Goal: Information Seeking & Learning: Learn about a topic

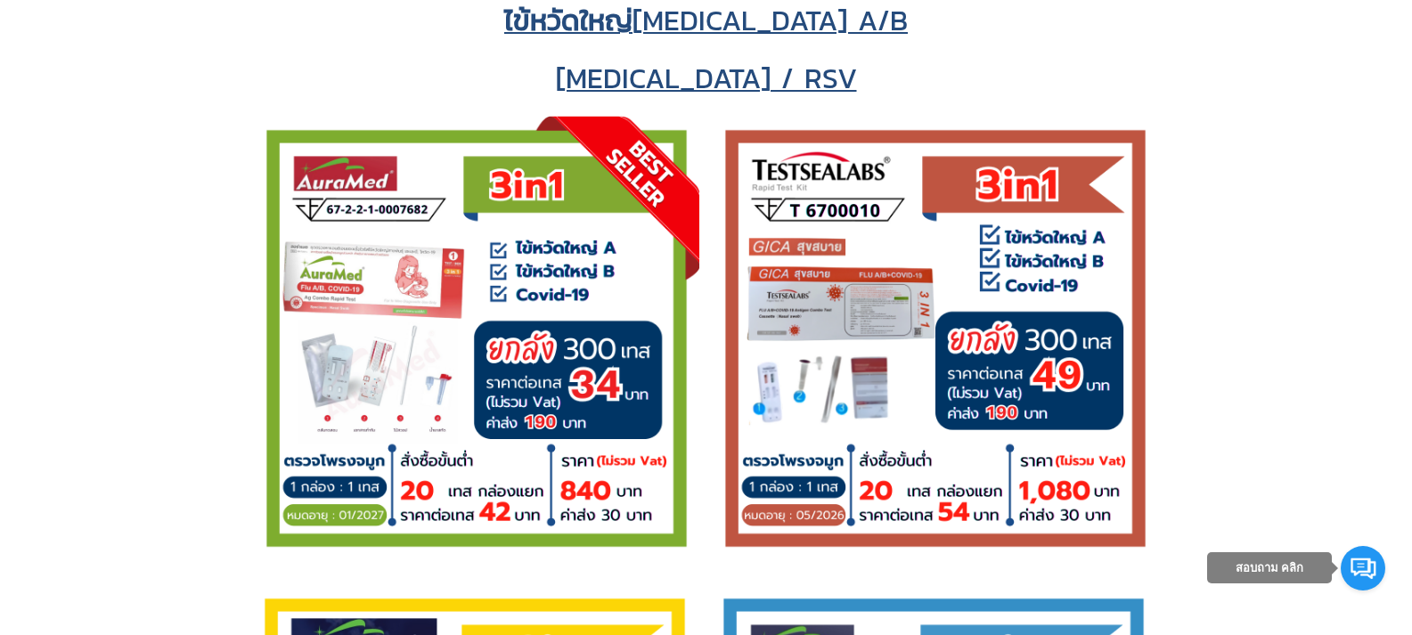
scroll to position [2850, 0]
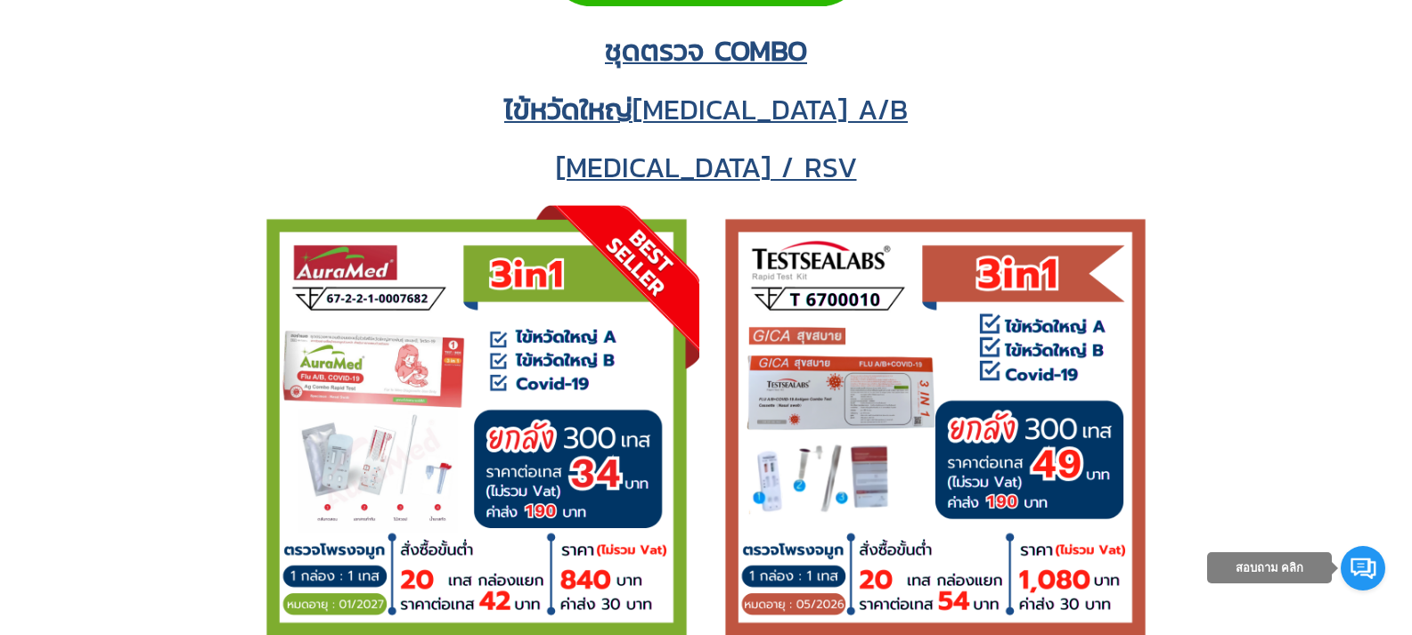
click at [102, 243] on h2 at bounding box center [705, 431] width 1365 height 453
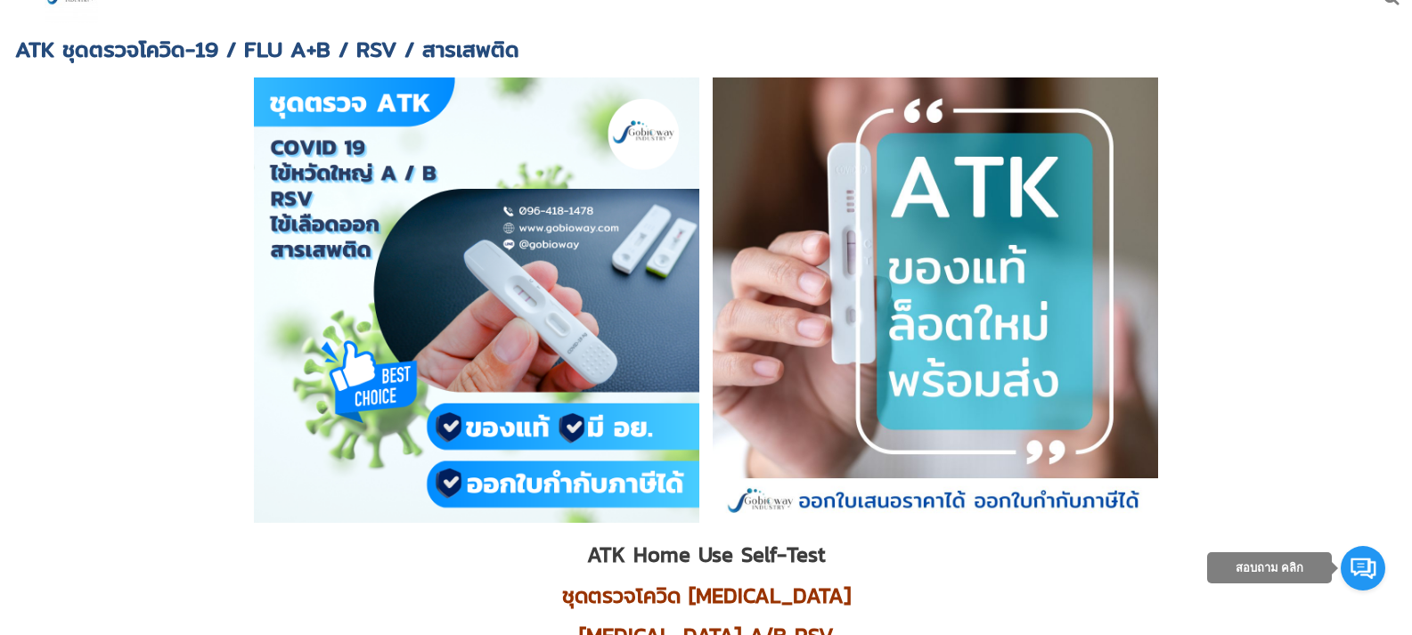
scroll to position [0, 0]
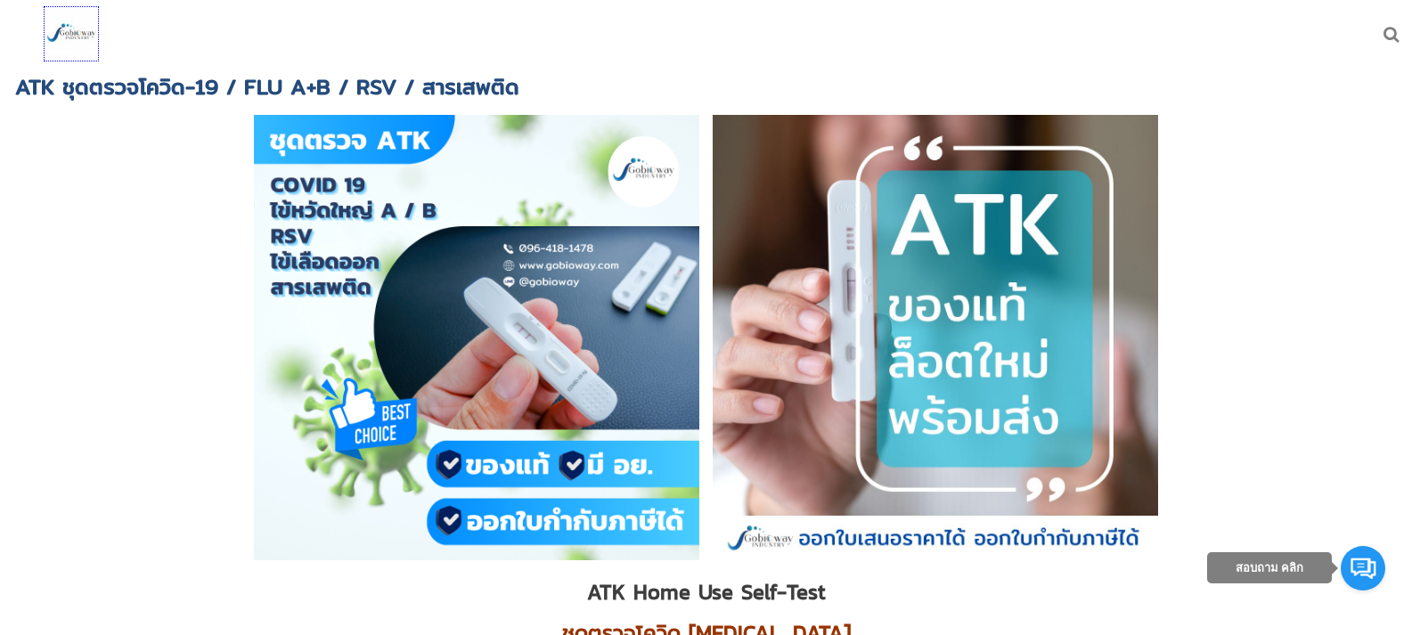
drag, startPoint x: 81, startPoint y: 30, endPoint x: 128, endPoint y: 57, distance: 54.2
click at [81, 30] on img at bounding box center [71, 33] width 53 height 53
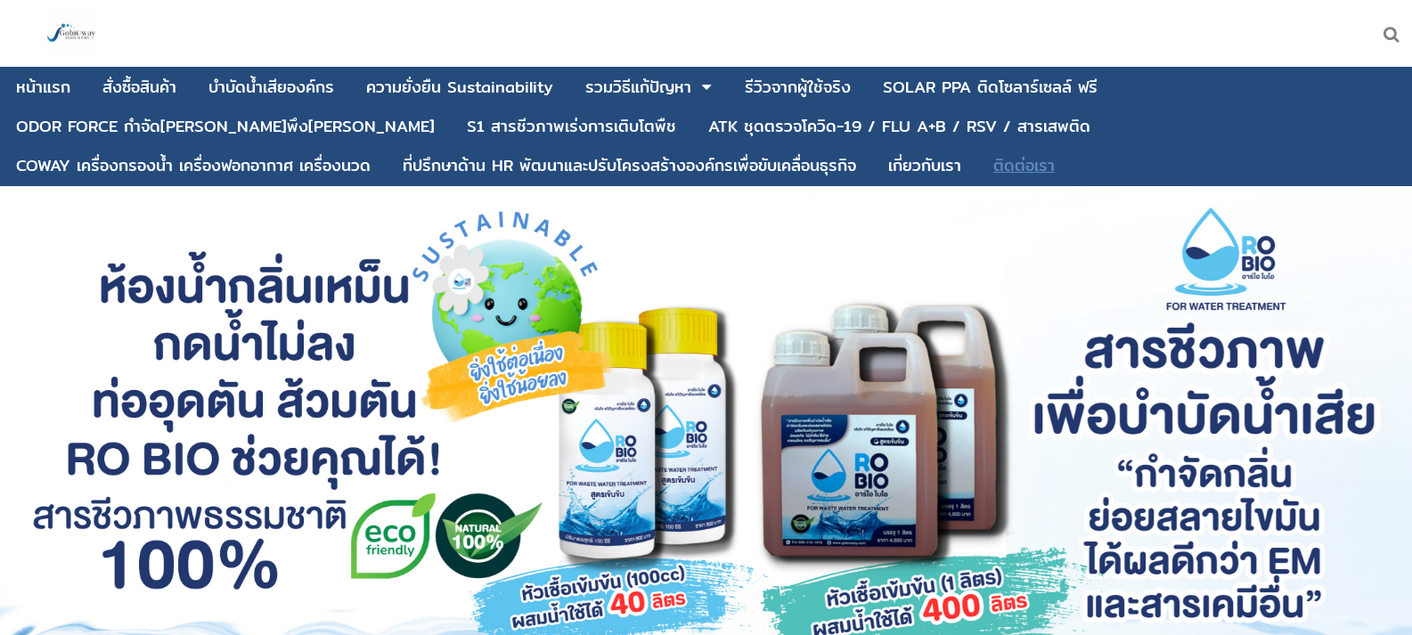
click at [993, 164] on div "ติดต่อเรา" at bounding box center [1023, 166] width 61 height 16
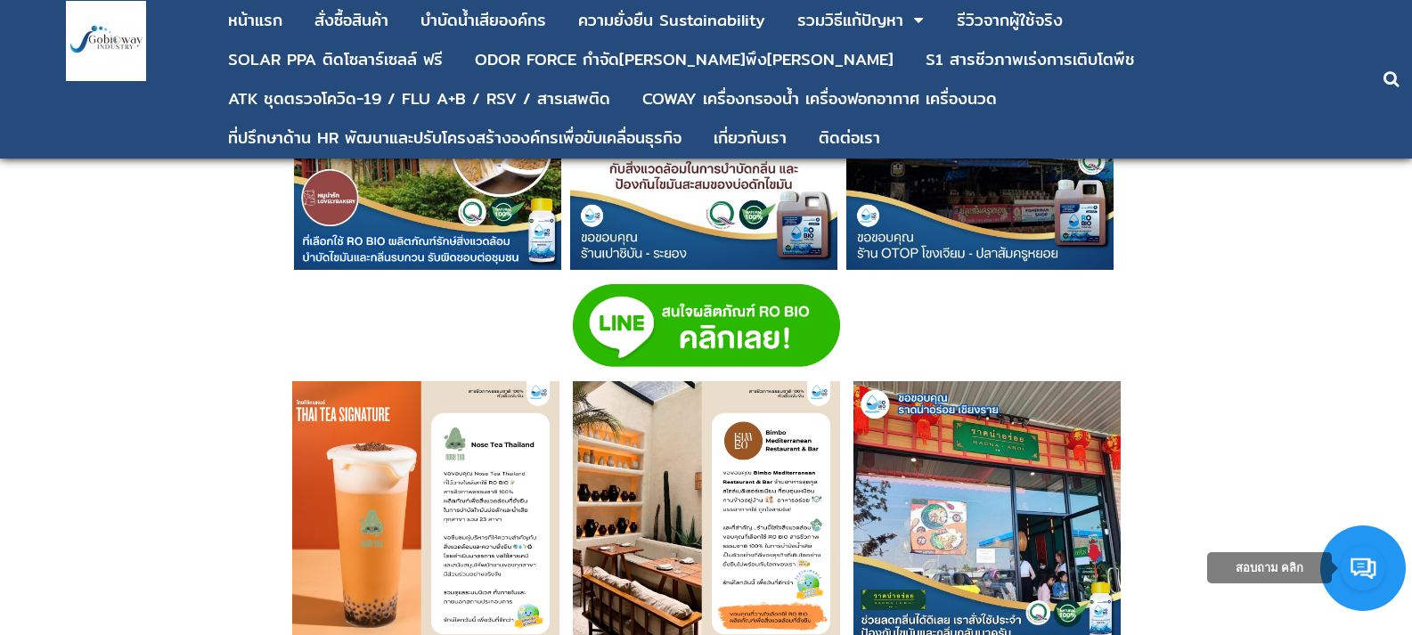
scroll to position [7036, 0]
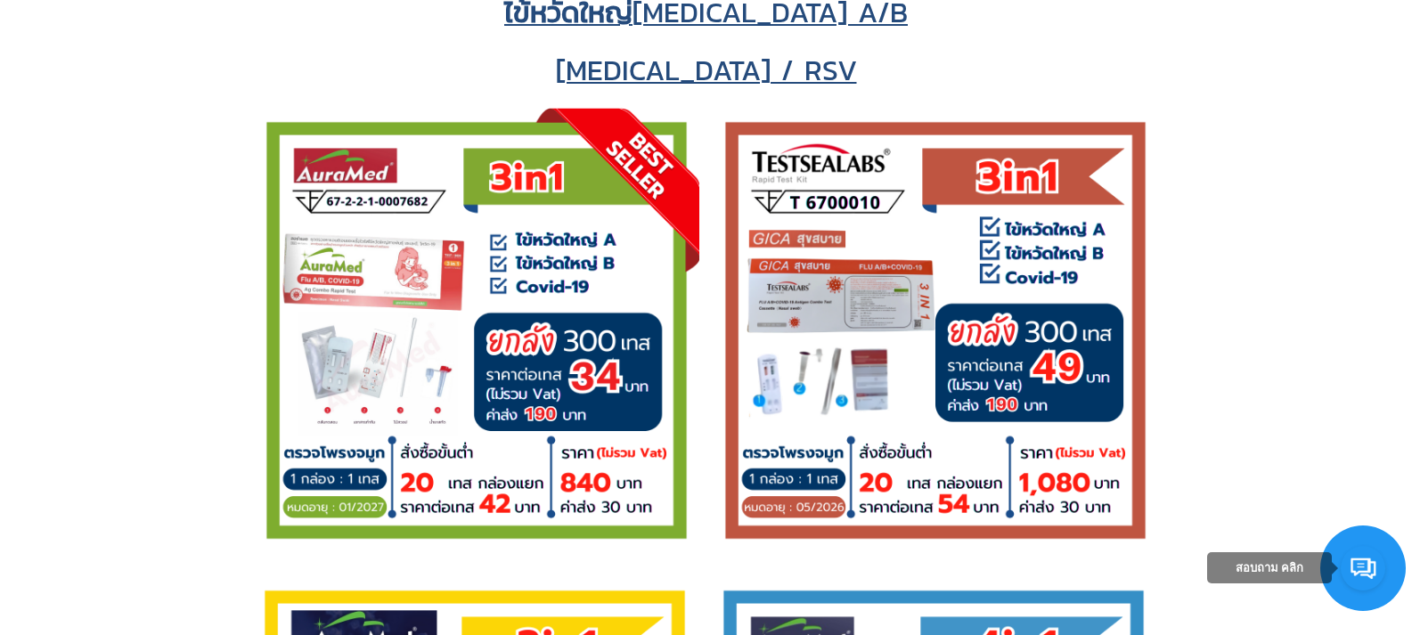
scroll to position [2939, 0]
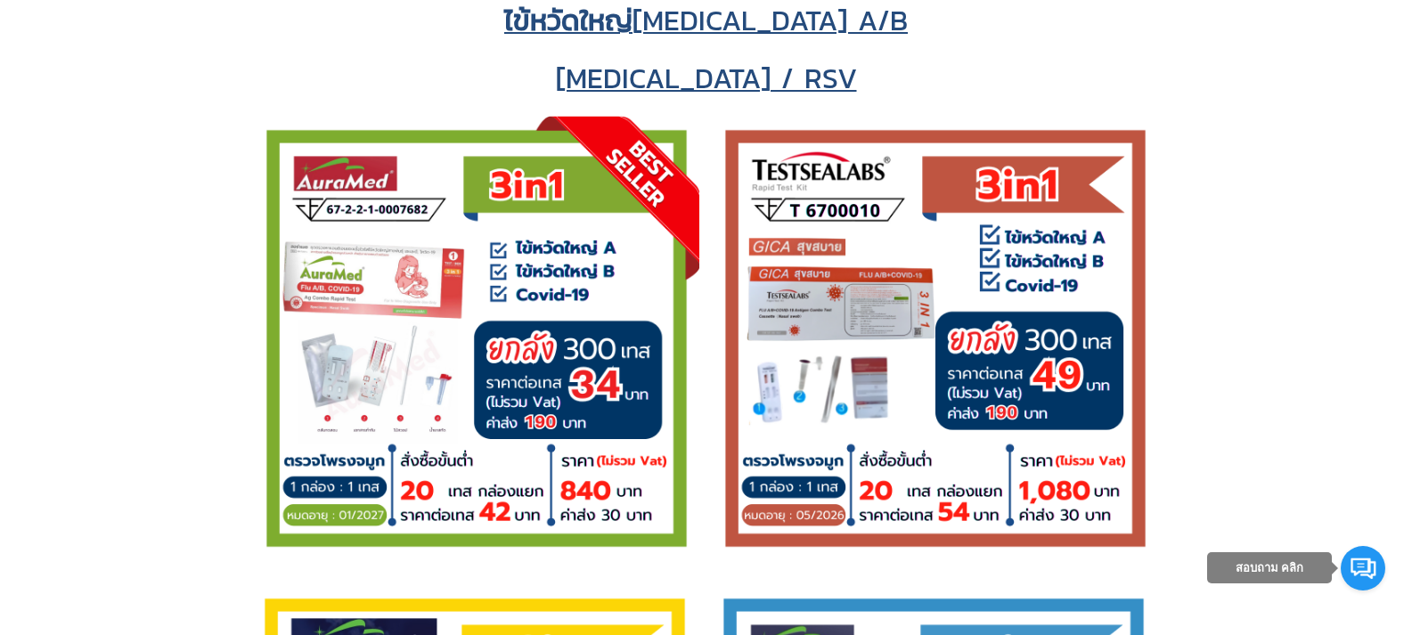
click at [102, 173] on h2 at bounding box center [705, 342] width 1365 height 453
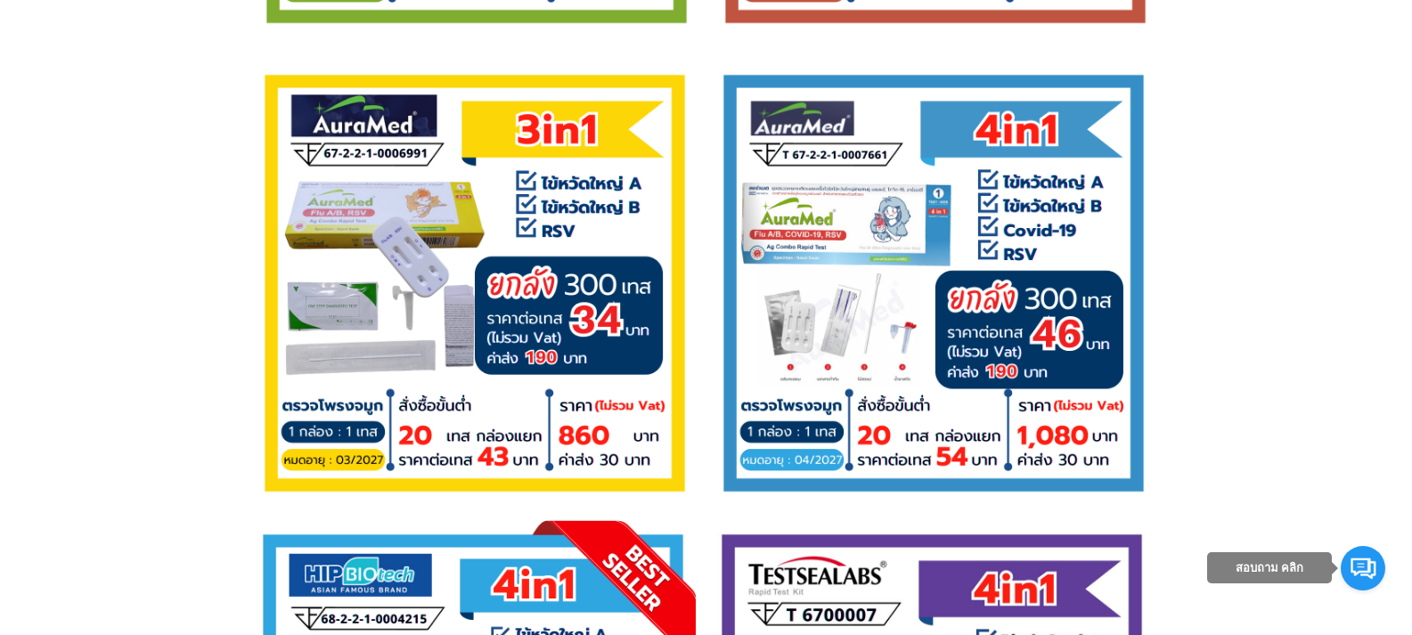
scroll to position [3474, 0]
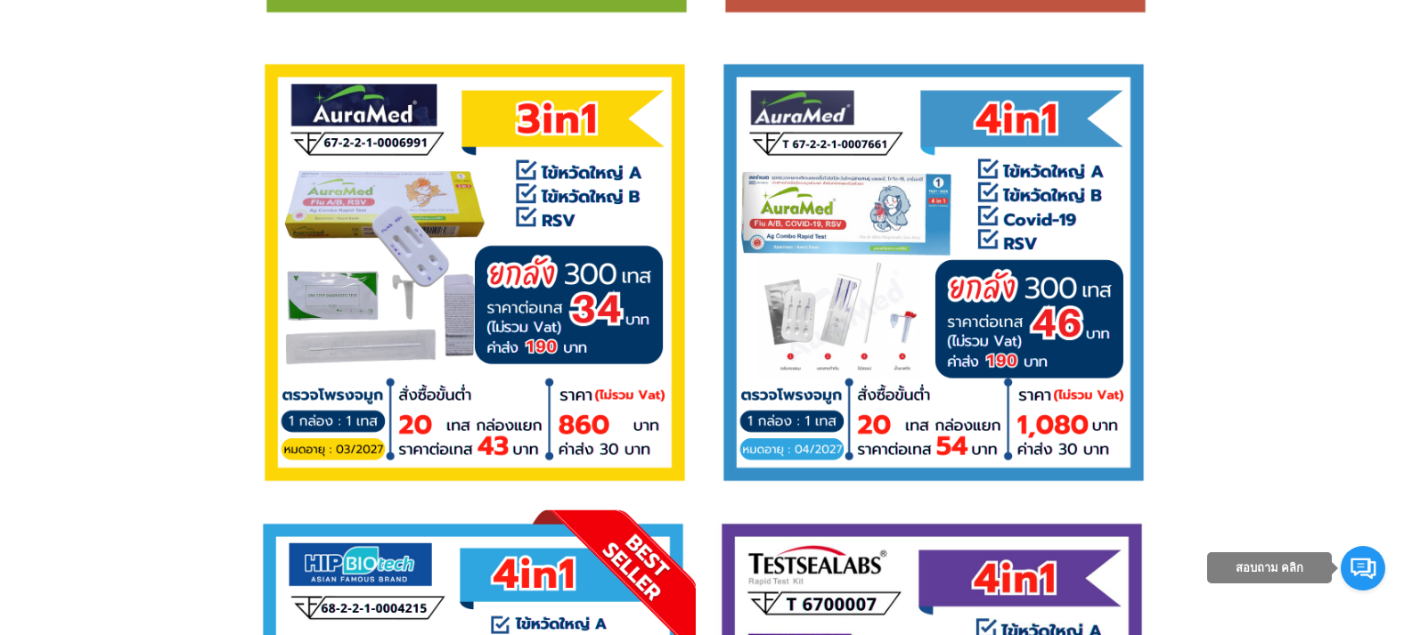
click at [119, 213] on p at bounding box center [705, 275] width 1365 height 451
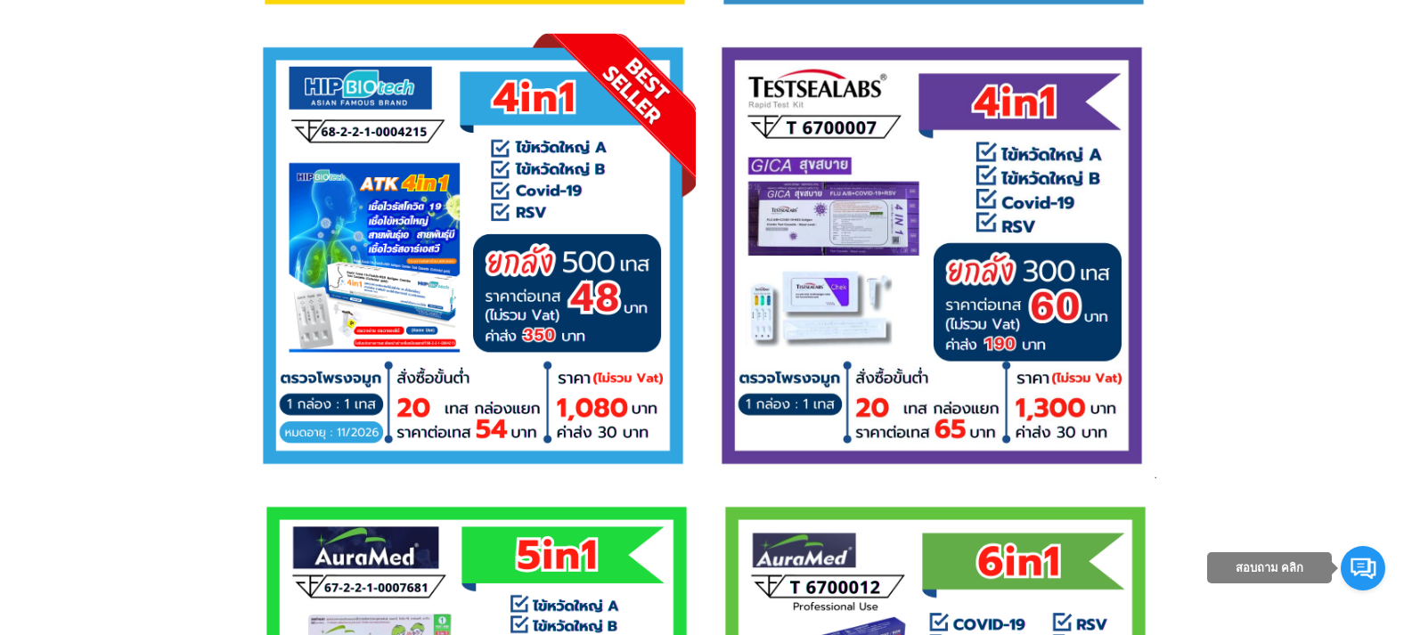
scroll to position [3919, 0]
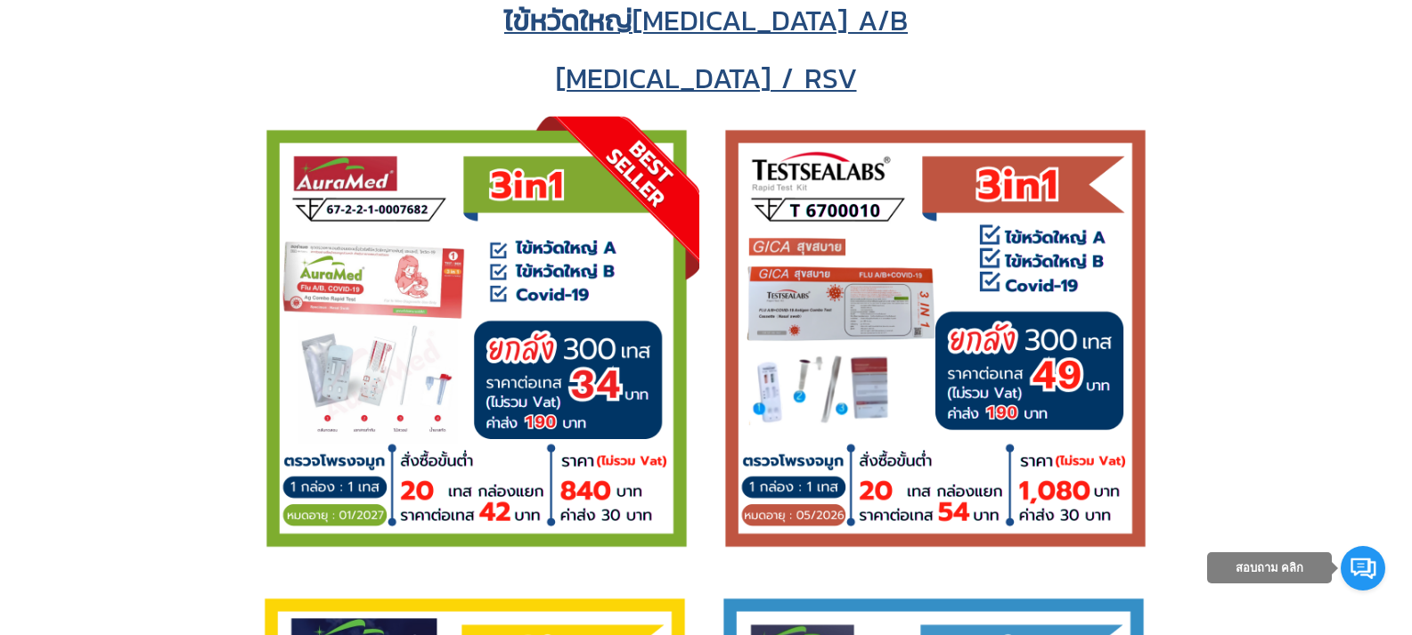
scroll to position [3494, 0]
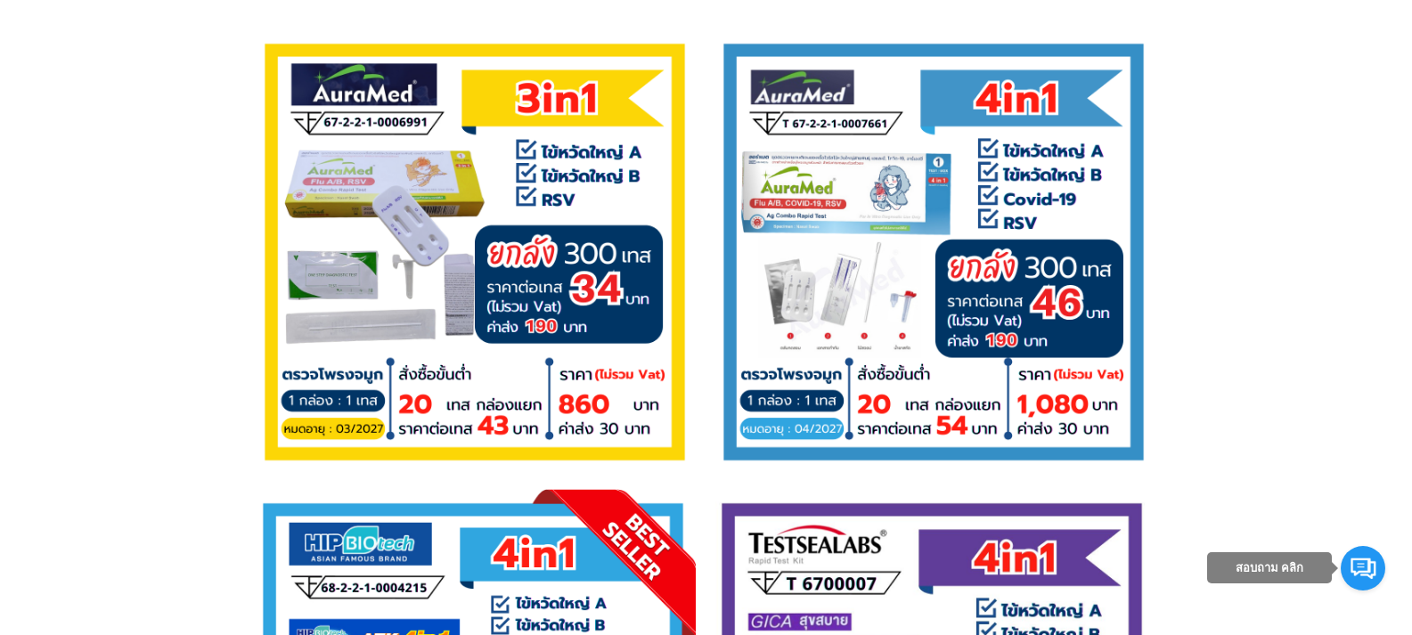
click at [1241, 230] on p at bounding box center [705, 254] width 1365 height 451
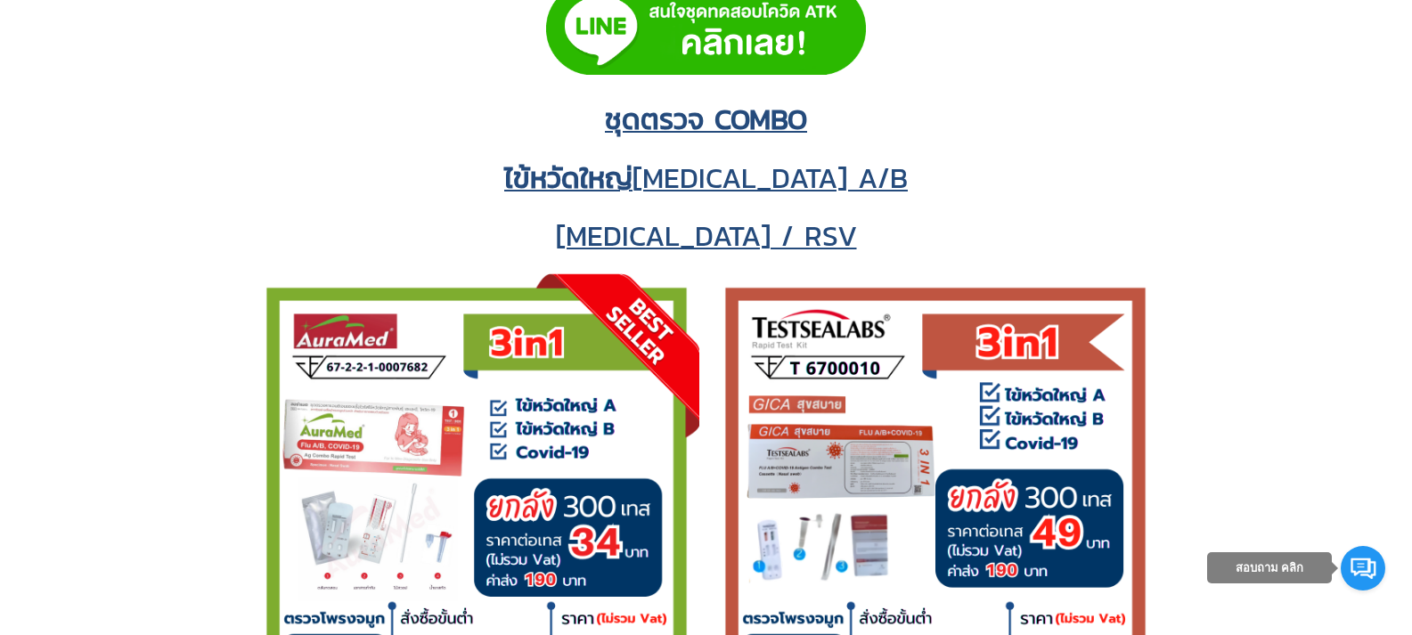
scroll to position [2871, 0]
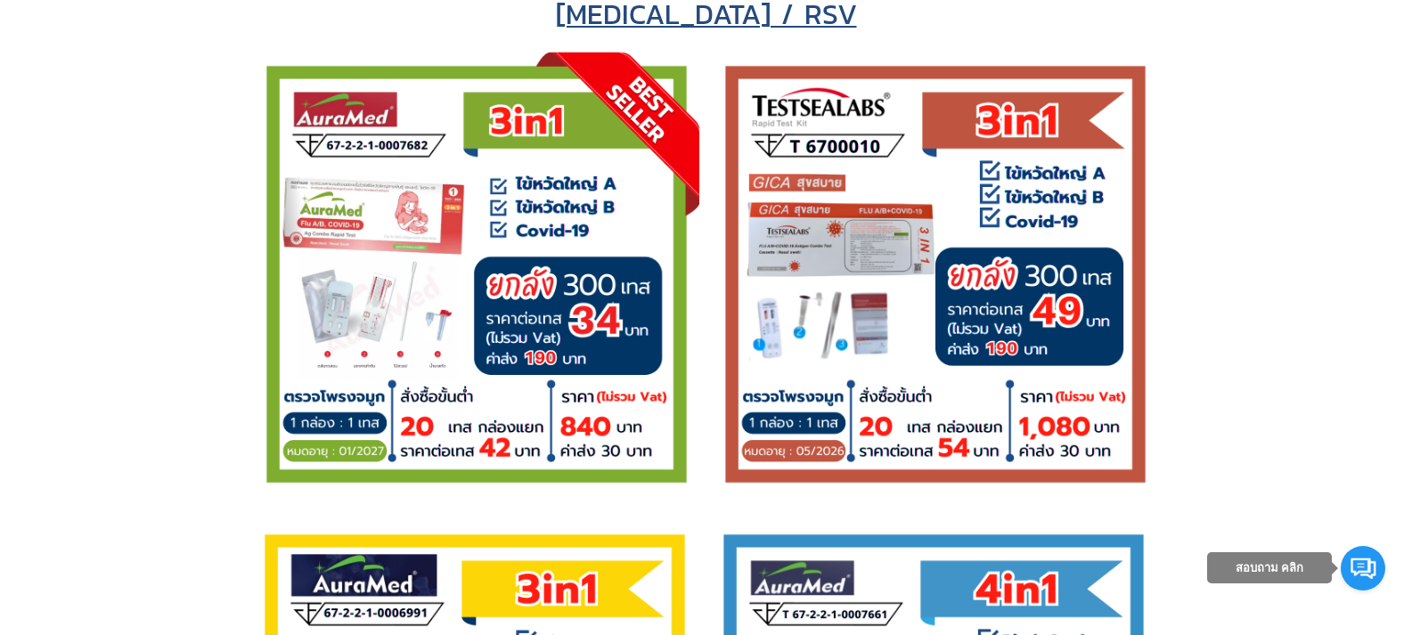
scroll to position [2960, 0]
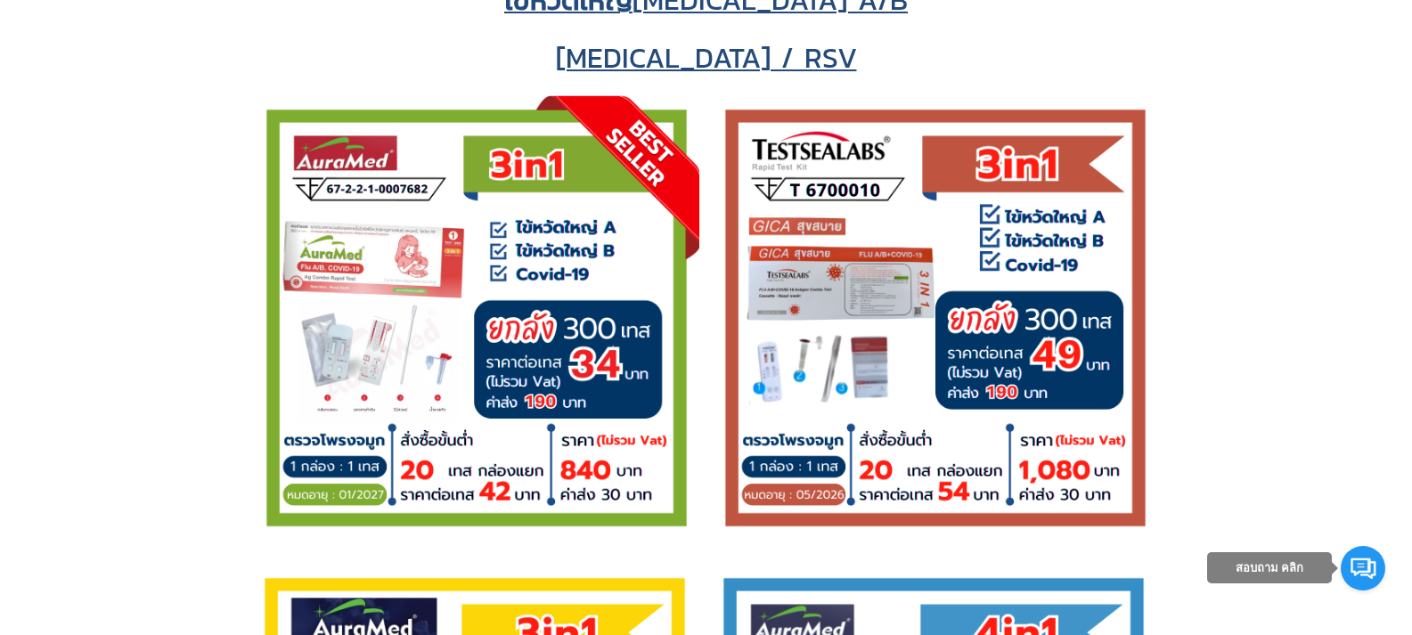
click at [215, 172] on h2 at bounding box center [705, 321] width 1365 height 453
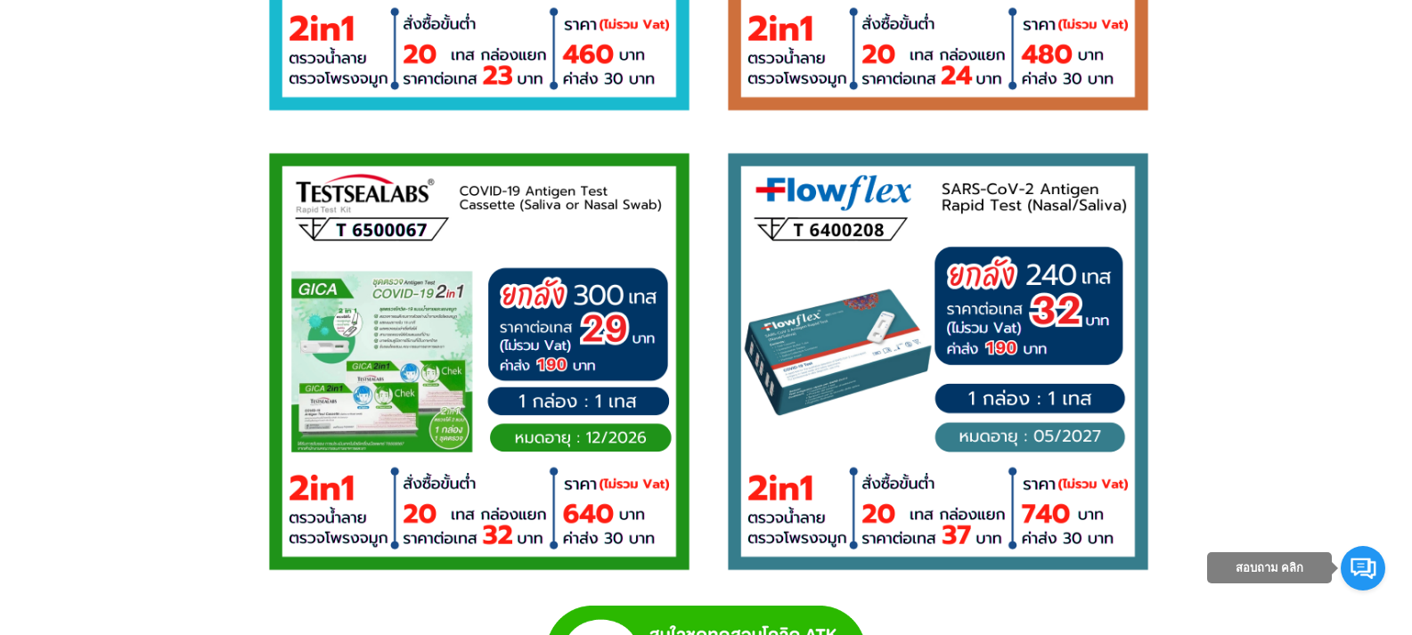
scroll to position [2514, 0]
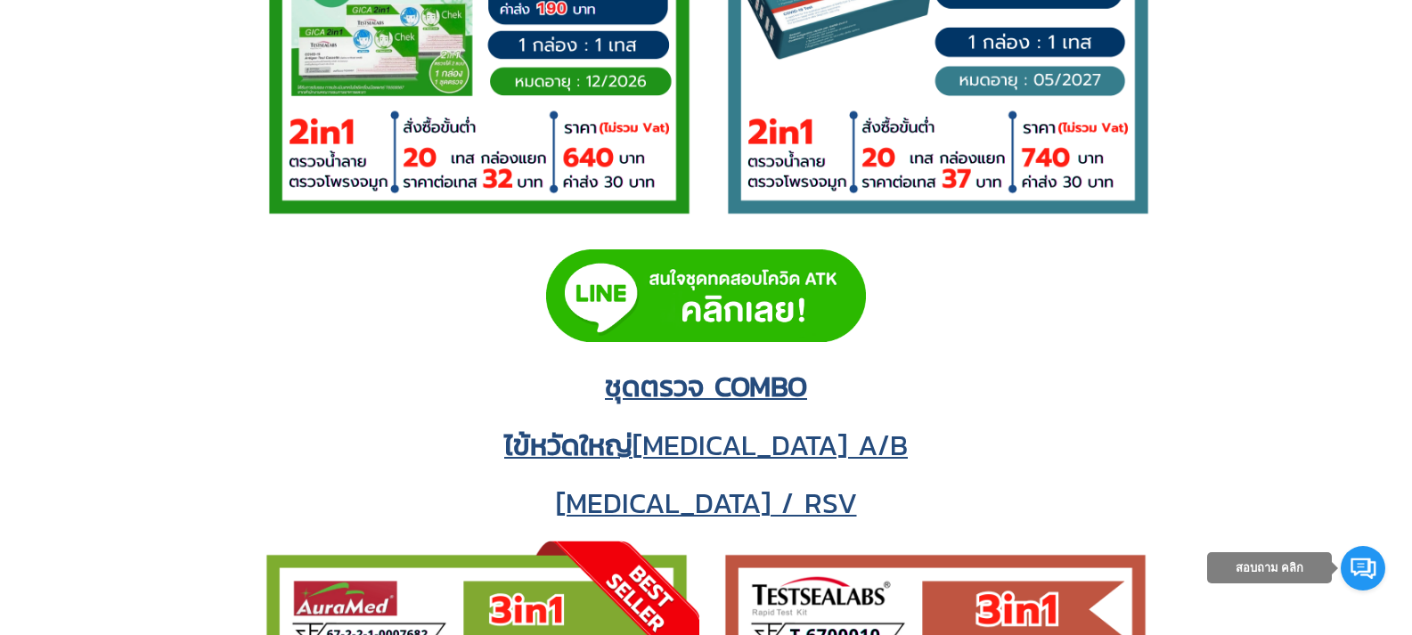
click at [704, 288] on img at bounding box center [706, 295] width 320 height 93
